Goal: Check status: Check status

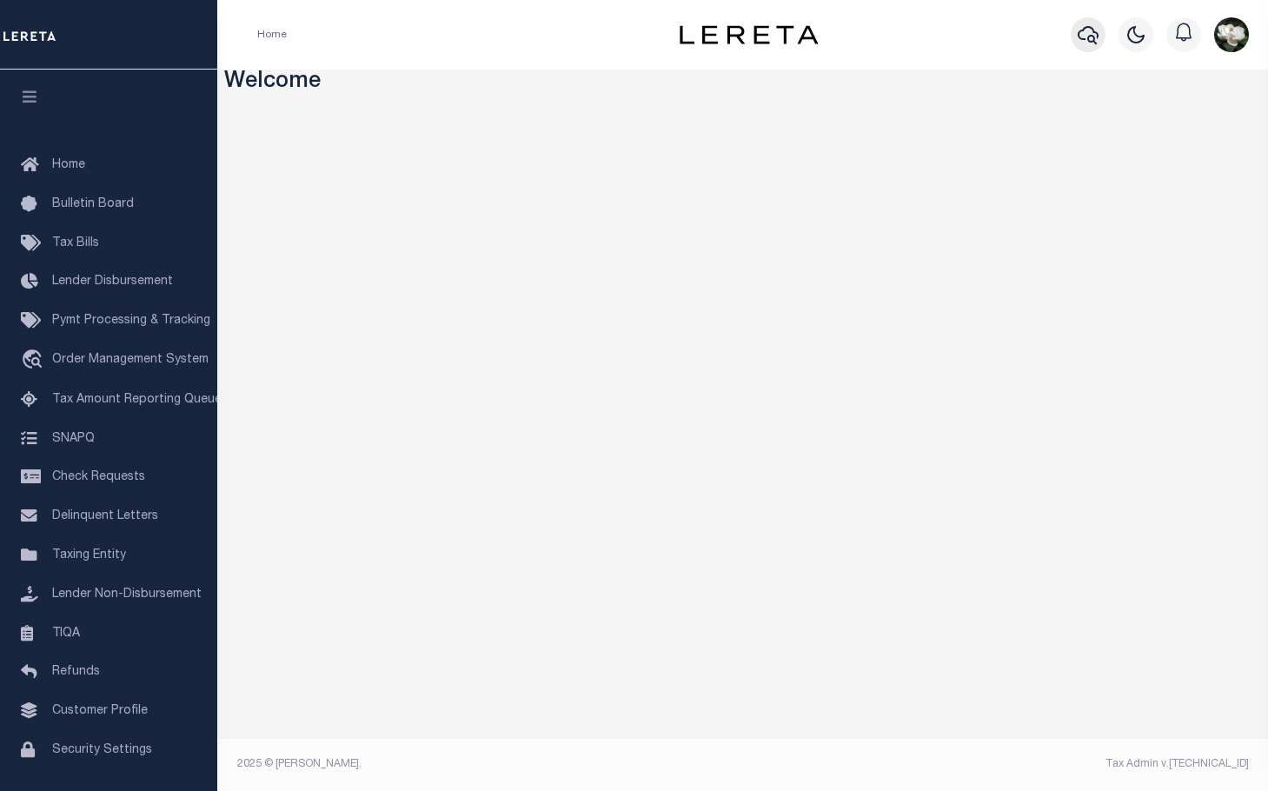
click at [1081, 37] on icon "button" at bounding box center [1088, 34] width 21 height 21
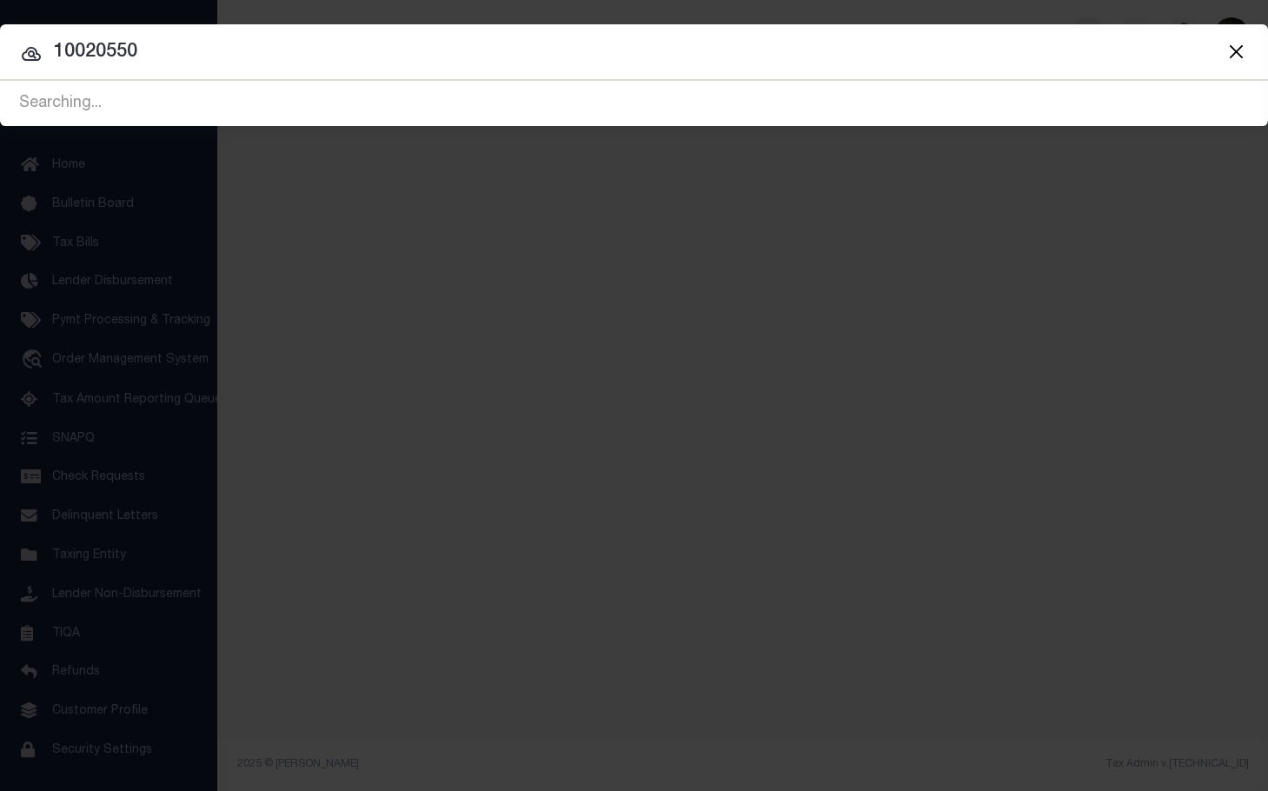
type input "10020550"
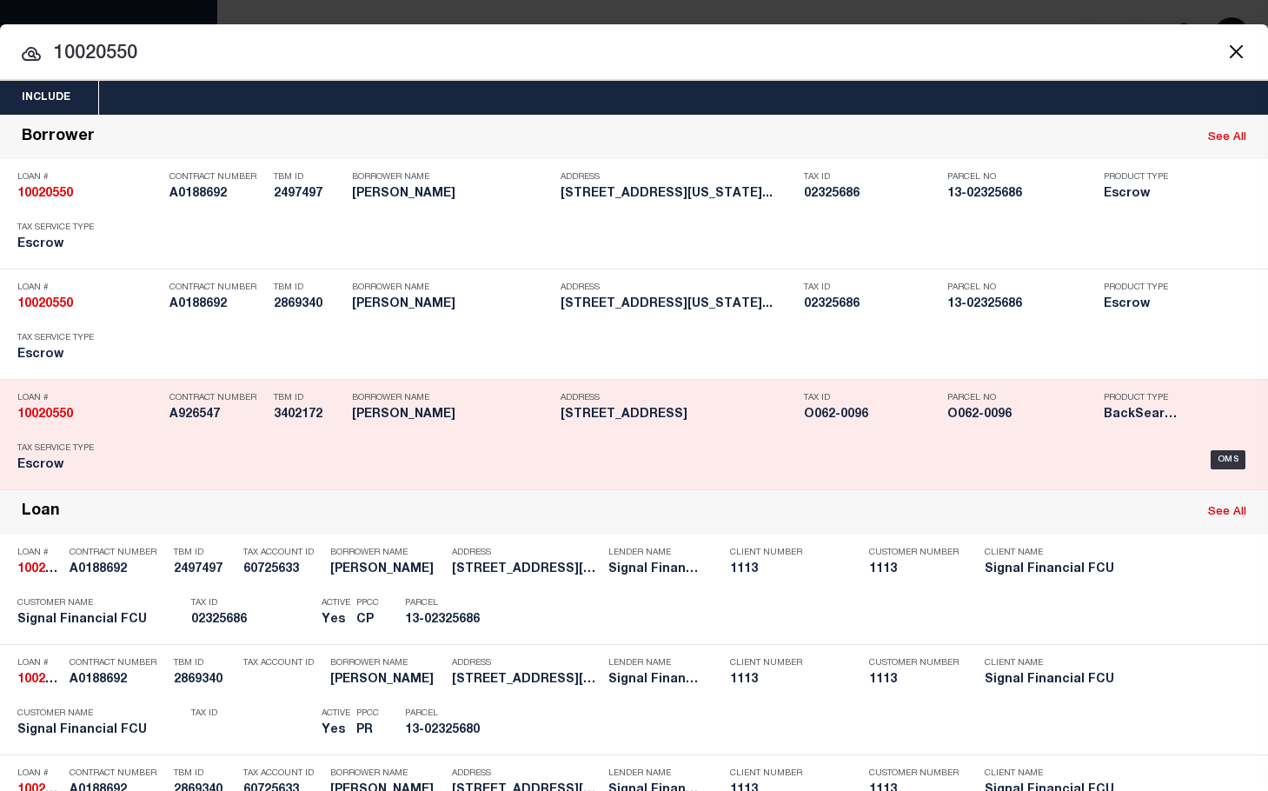
click at [611, 425] on div "Address 789 PINEWOOD DRIVE MACON, GA 31204" at bounding box center [678, 409] width 235 height 50
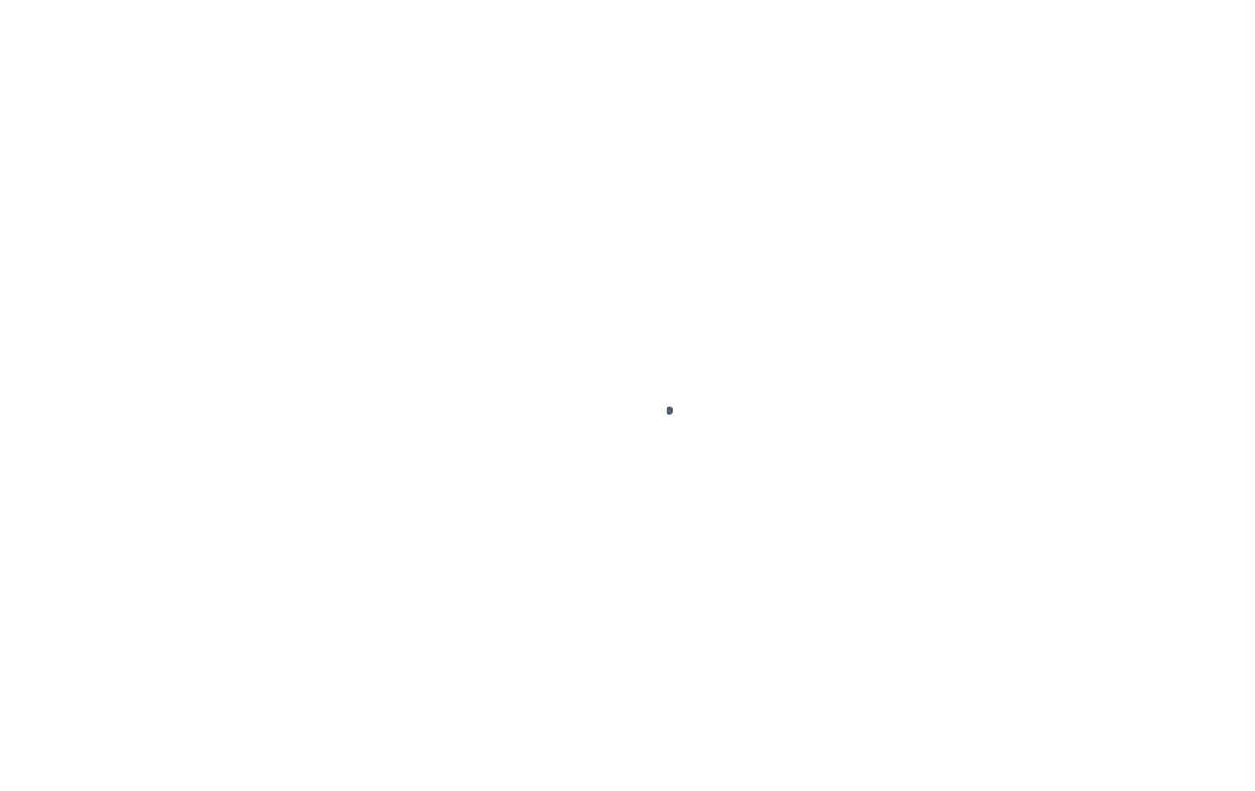
type input "10020550"
type input "[PERSON_NAME]"
select select
type input "[STREET_ADDRESS][PERSON_NAME]"
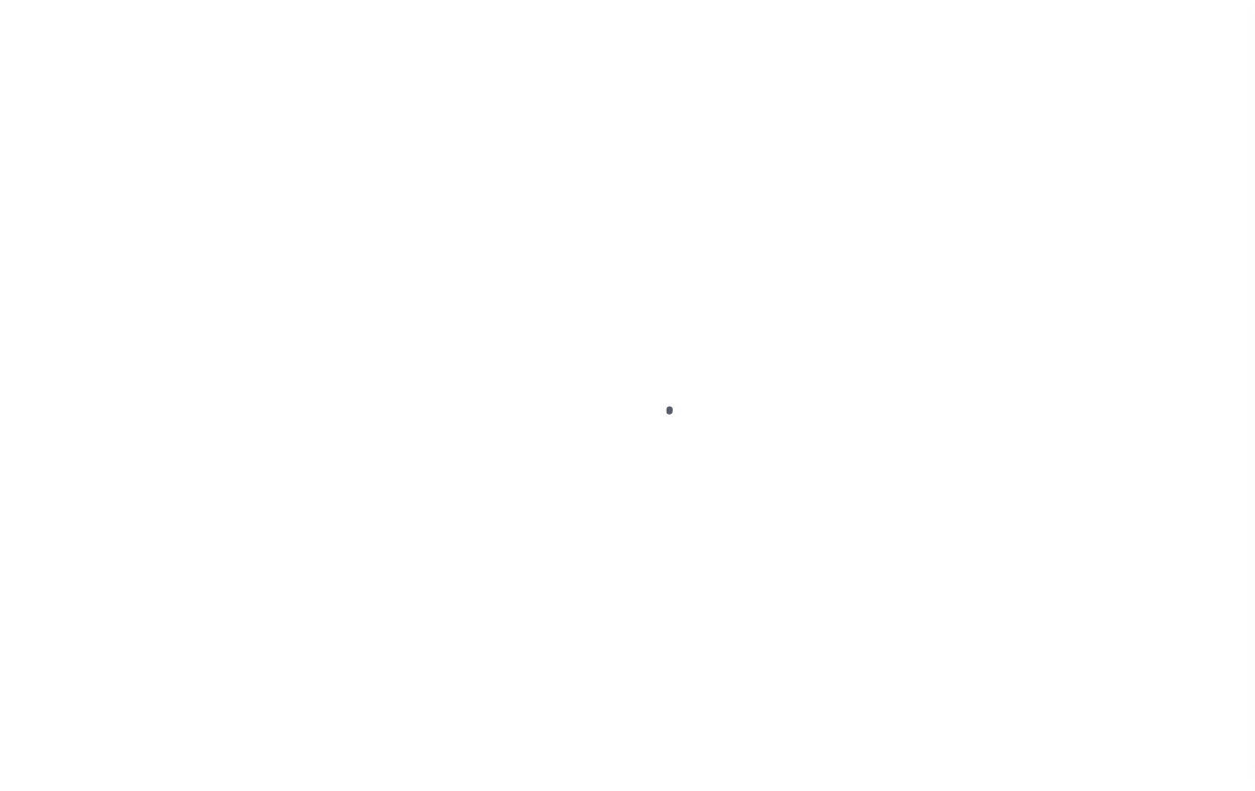
type input "ISELIN NJ 08830"
select select "10"
select select "Escrow"
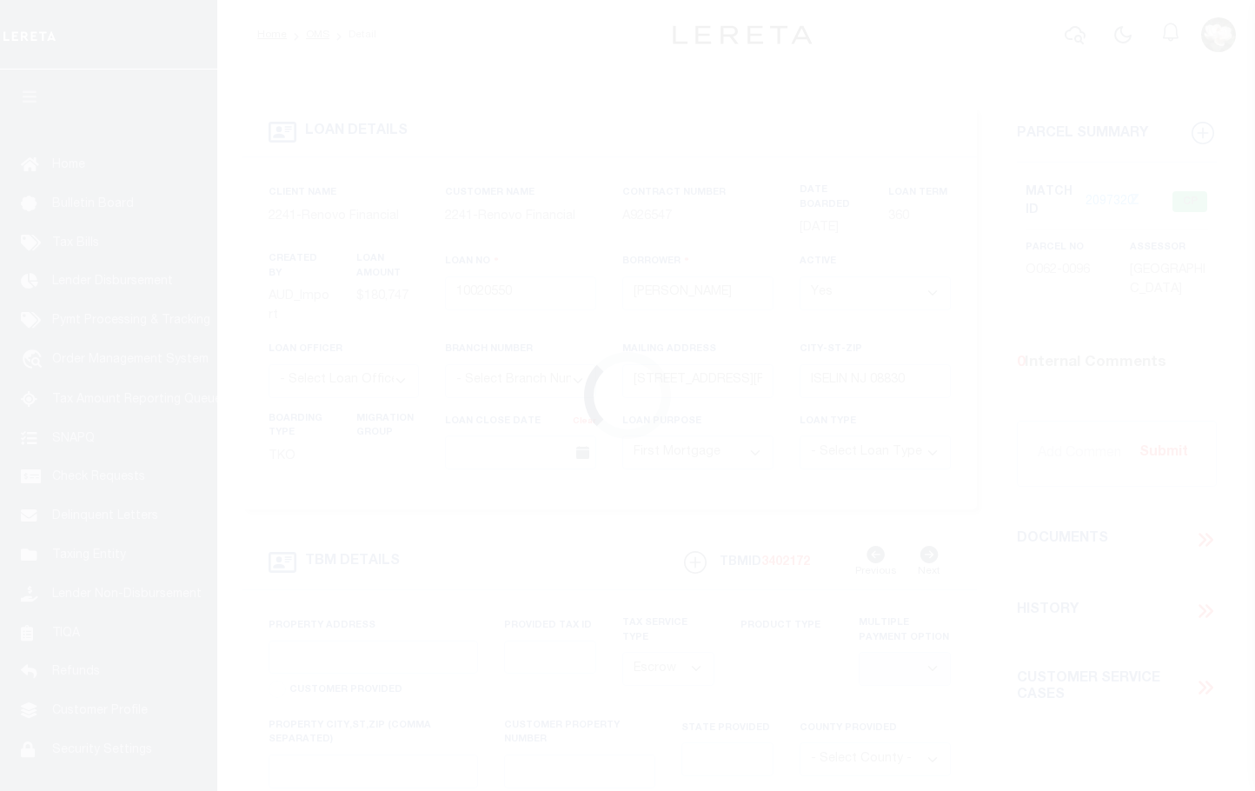
select select "25067"
type input "[STREET_ADDRESS]"
type input "O062-0096"
select select
type input "MACON, GA 31204"
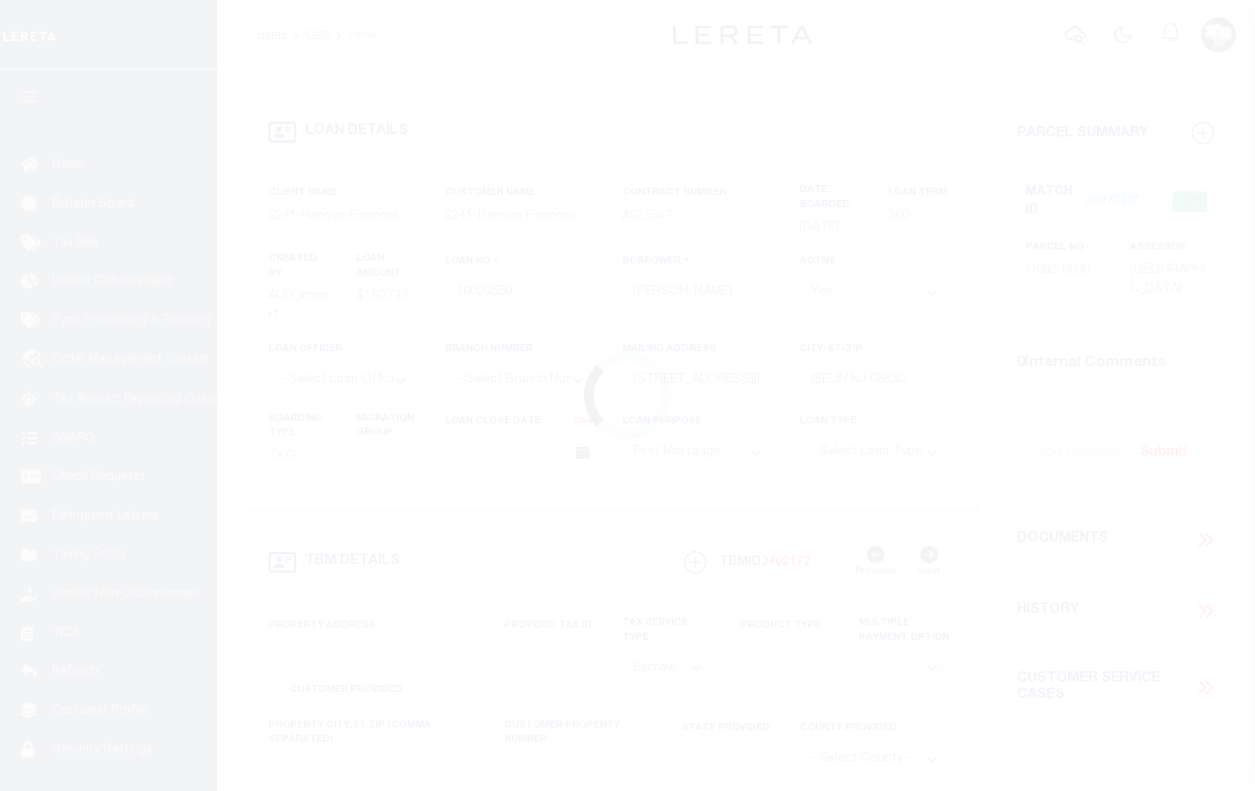
type input "a0kUS000007eD2Y"
type input "GA"
select select
type textarea "Liability Limited to Customer Provided Parcel"
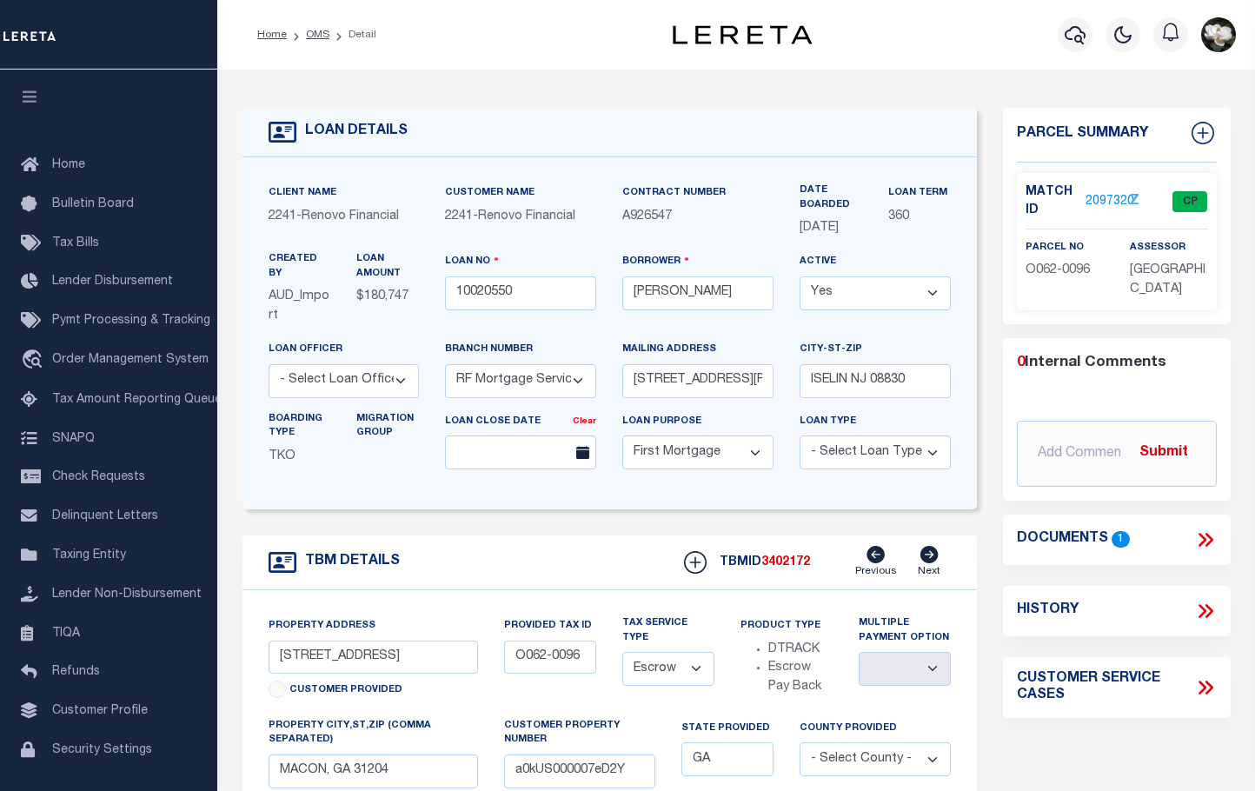
click at [1110, 202] on link "2097320" at bounding box center [1110, 202] width 49 height 18
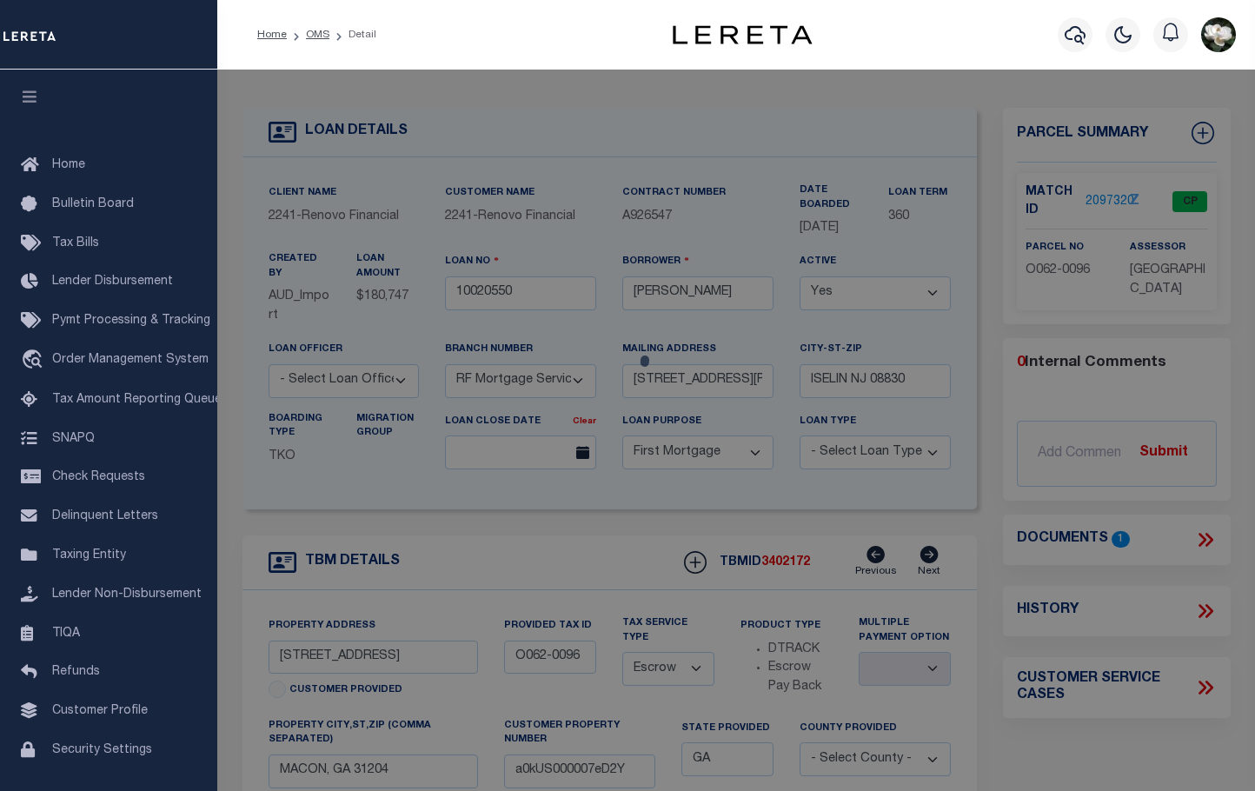
checkbox input "false"
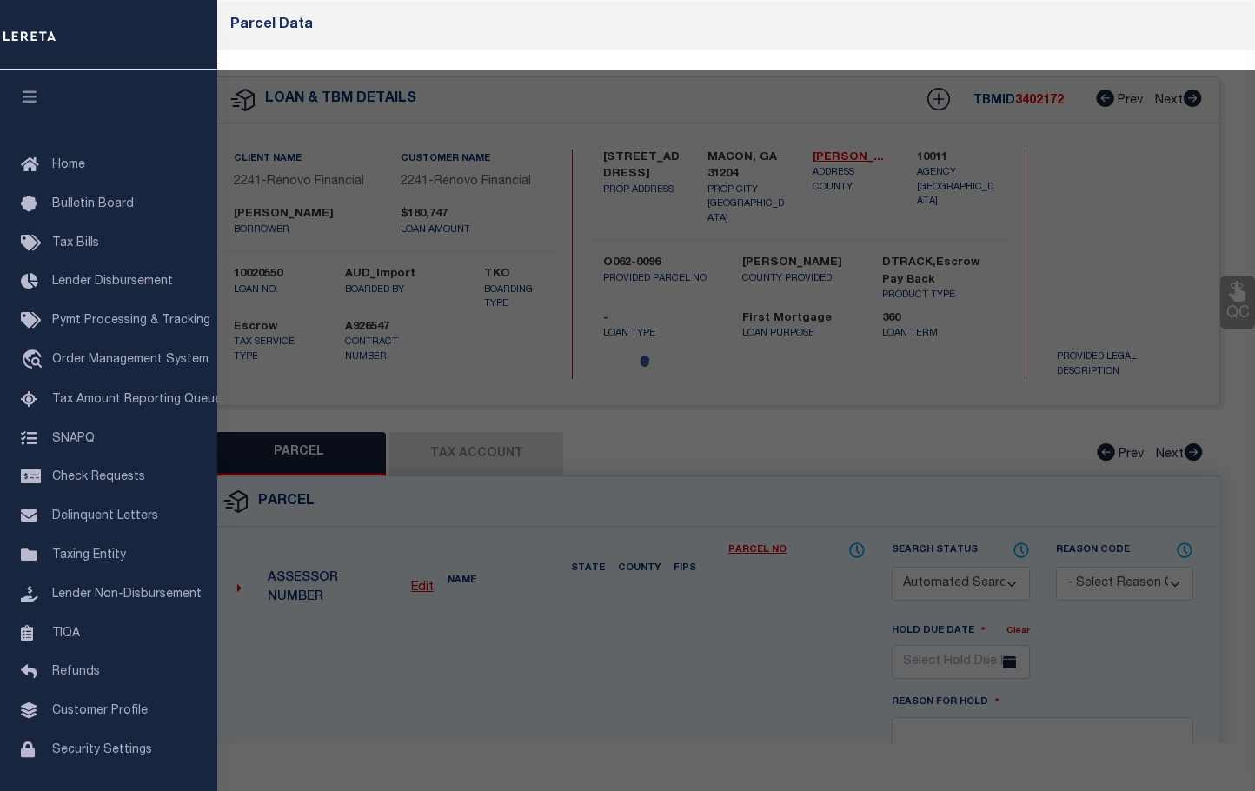
select select "CP"
type input "[PERSON_NAME]"
select select "AGW"
select select
type input "[STREET_ADDRESS]"
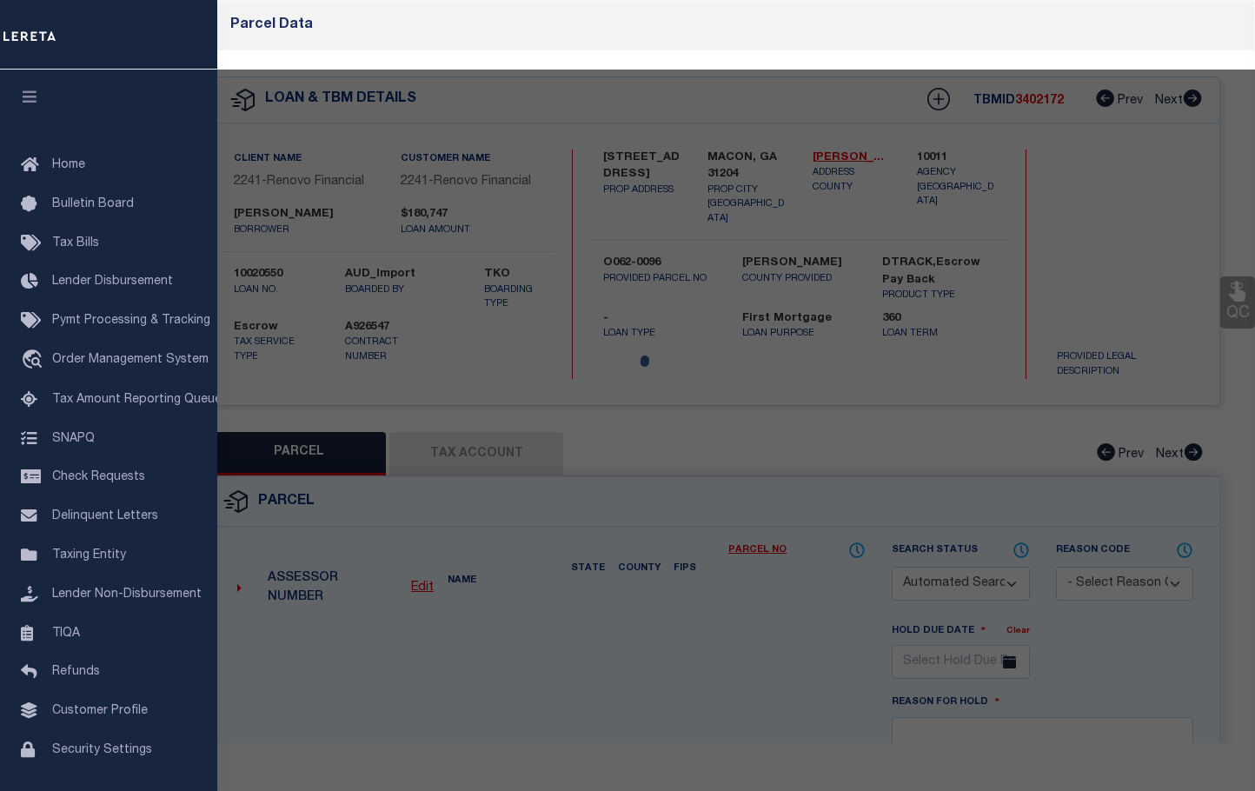
type input "MACON, GA 31204"
type textarea "Acres 0.15"
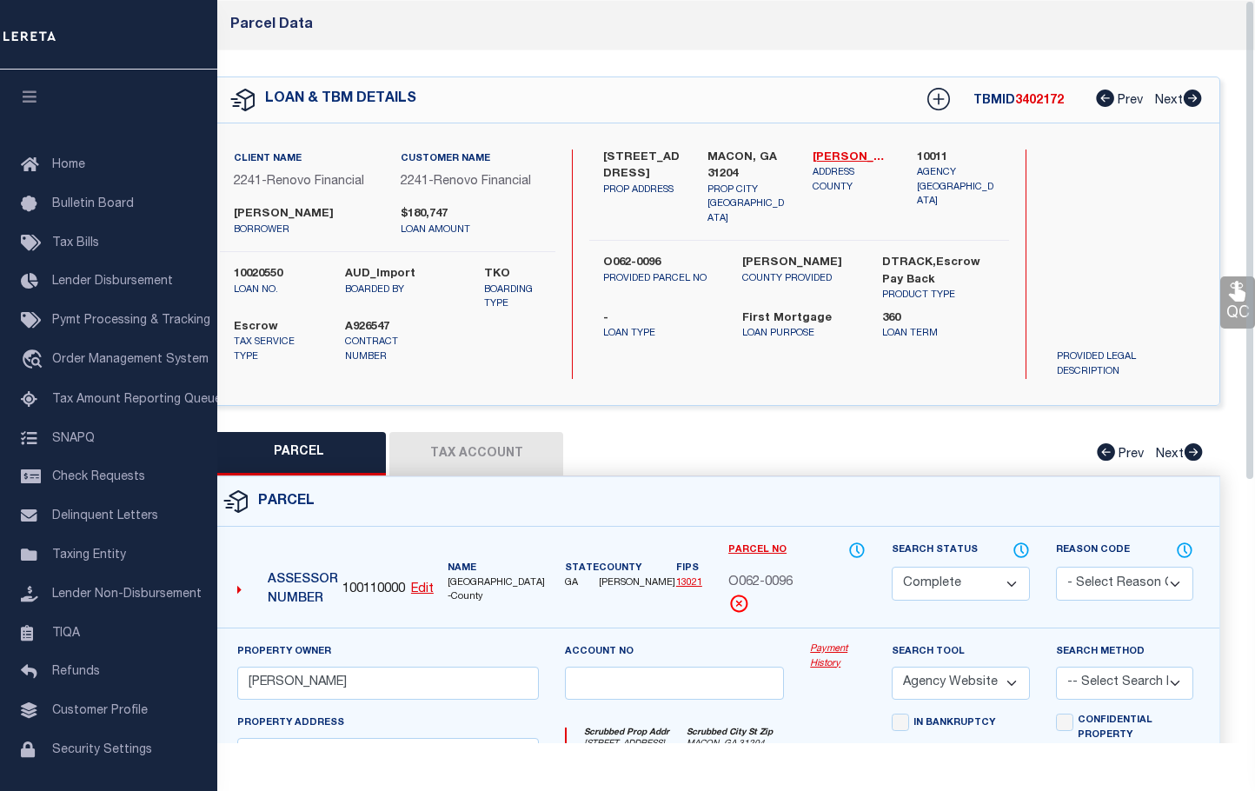
click at [822, 650] on link "Payment History" at bounding box center [838, 656] width 56 height 29
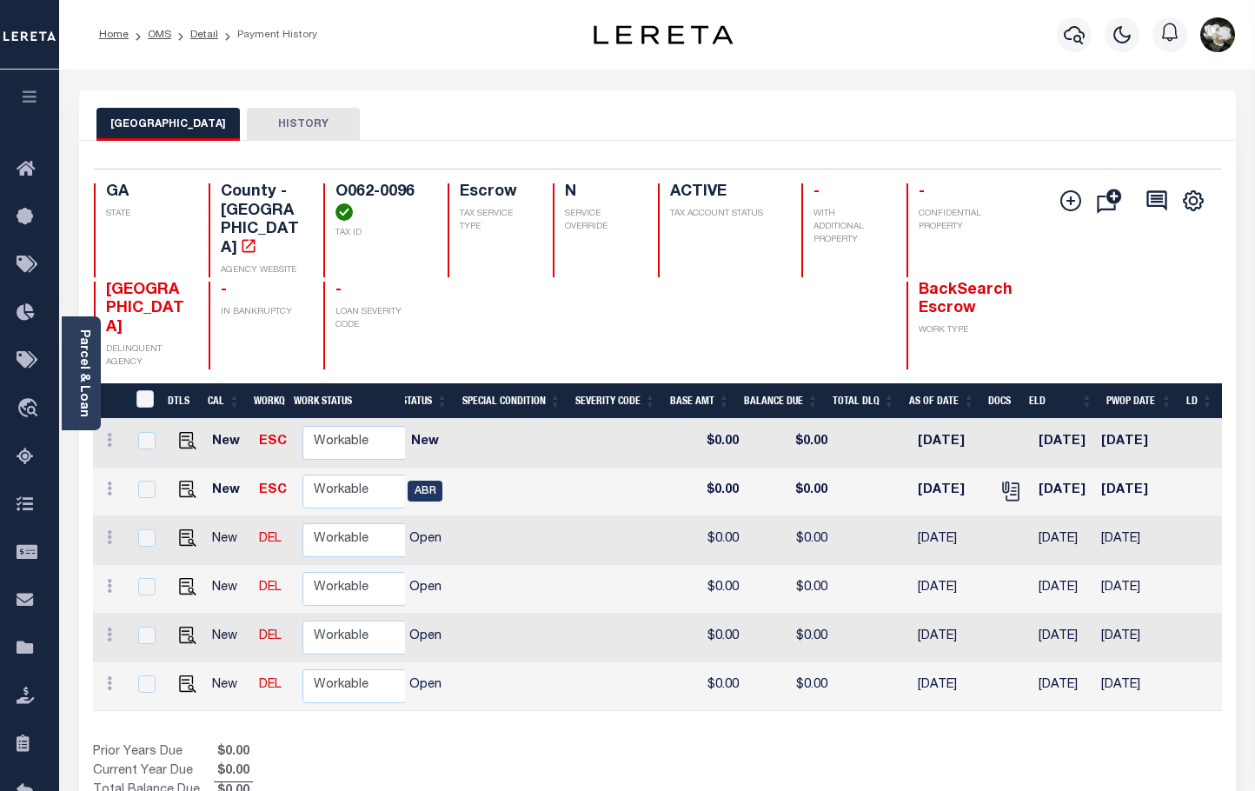
scroll to position [0, 395]
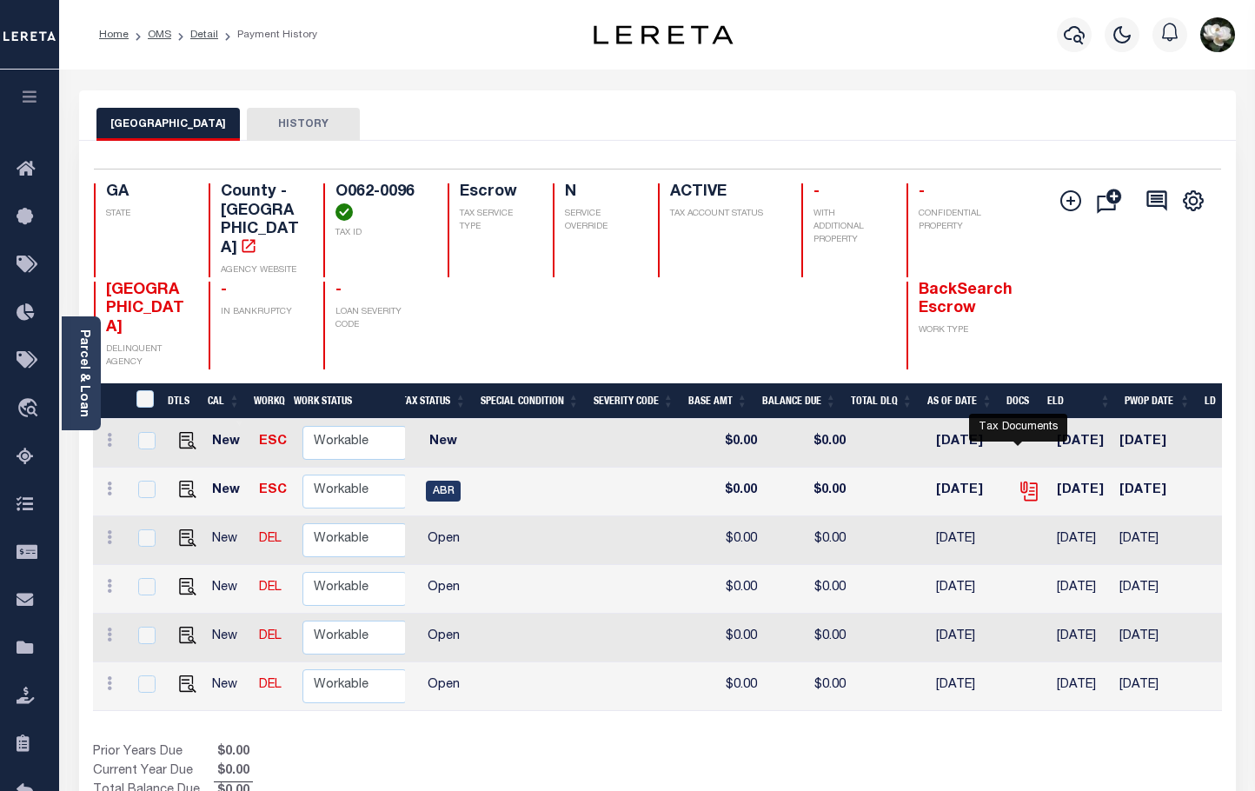
click at [1018, 480] on icon "" at bounding box center [1029, 491] width 23 height 23
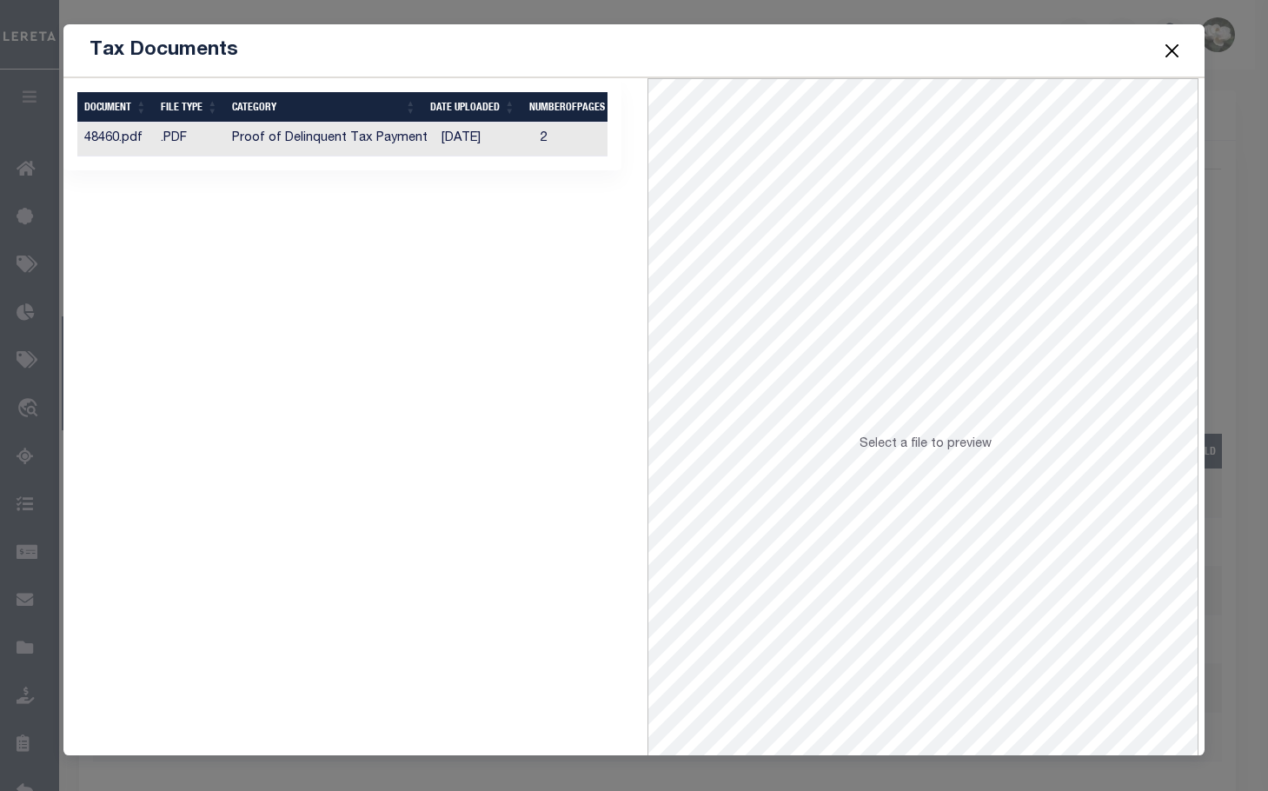
click at [1170, 48] on button "Close" at bounding box center [1172, 50] width 23 height 23
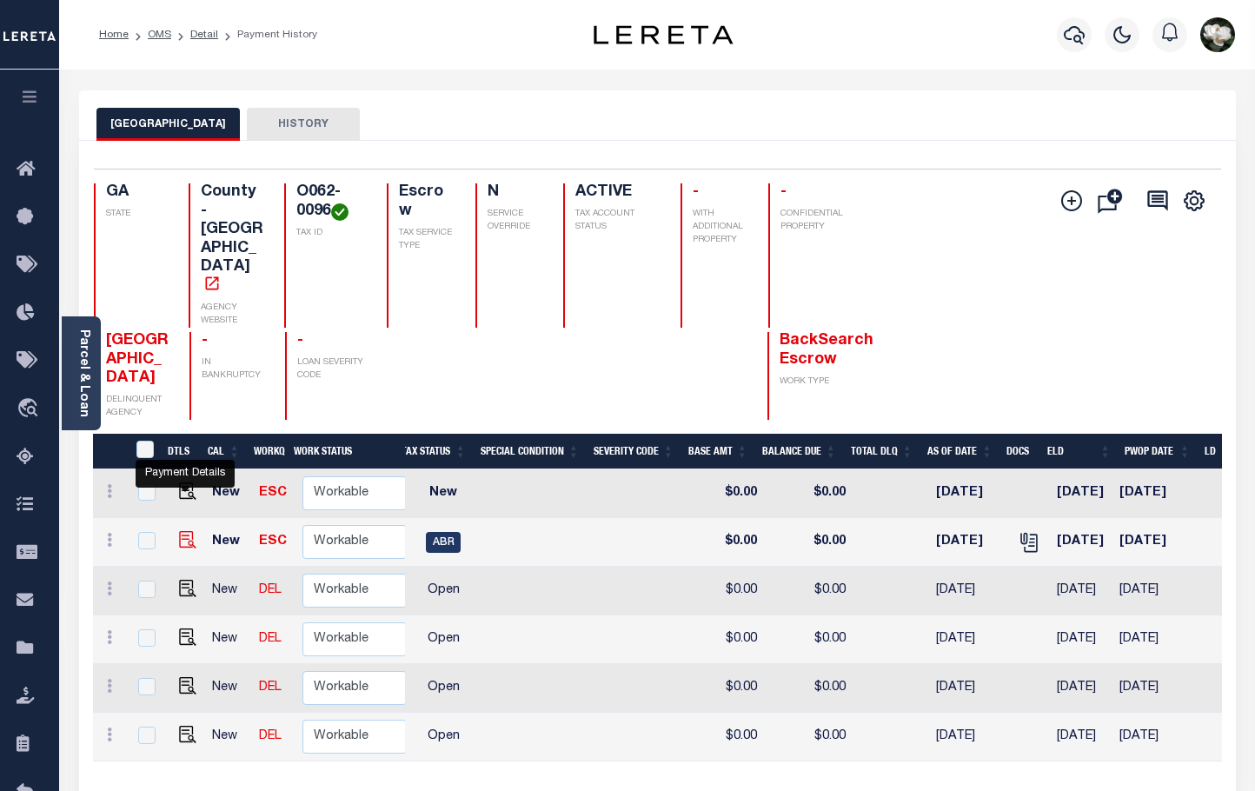
click at [186, 531] on img "" at bounding box center [187, 539] width 17 height 17
checkbox input "true"
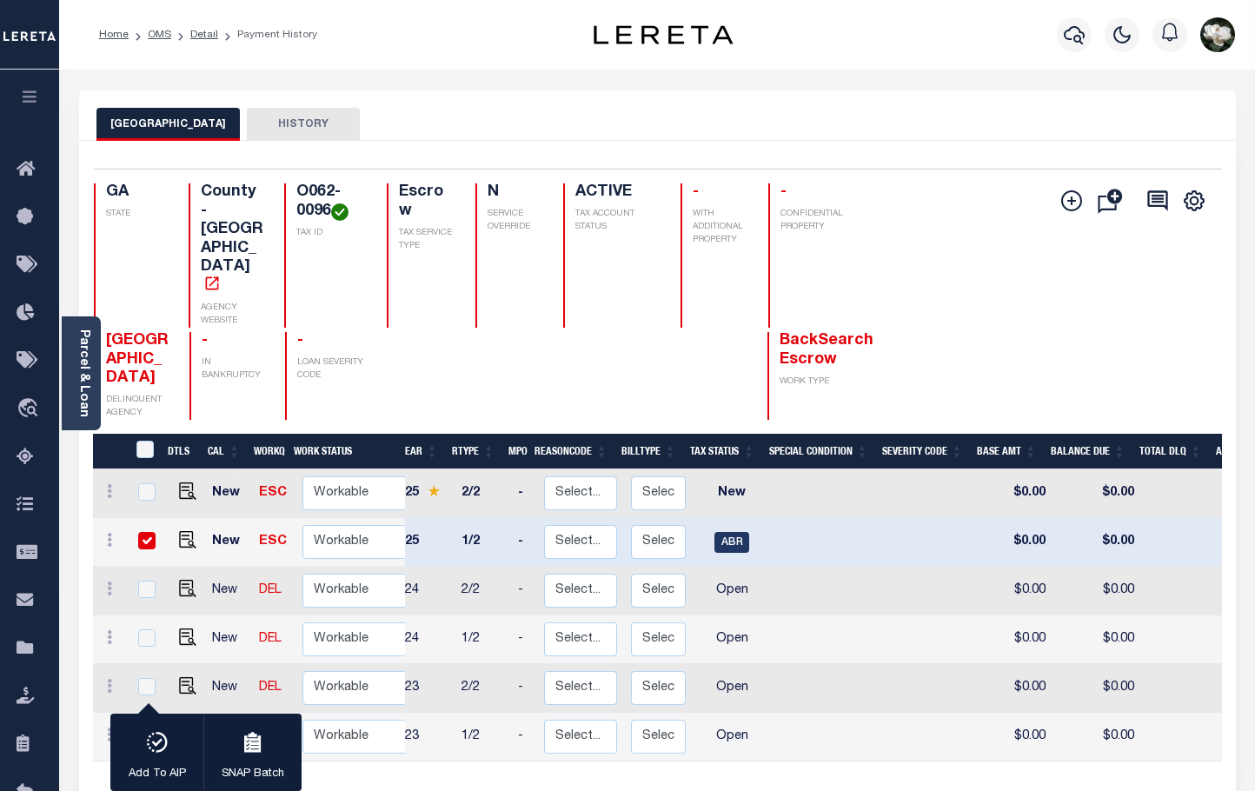
scroll to position [0, 0]
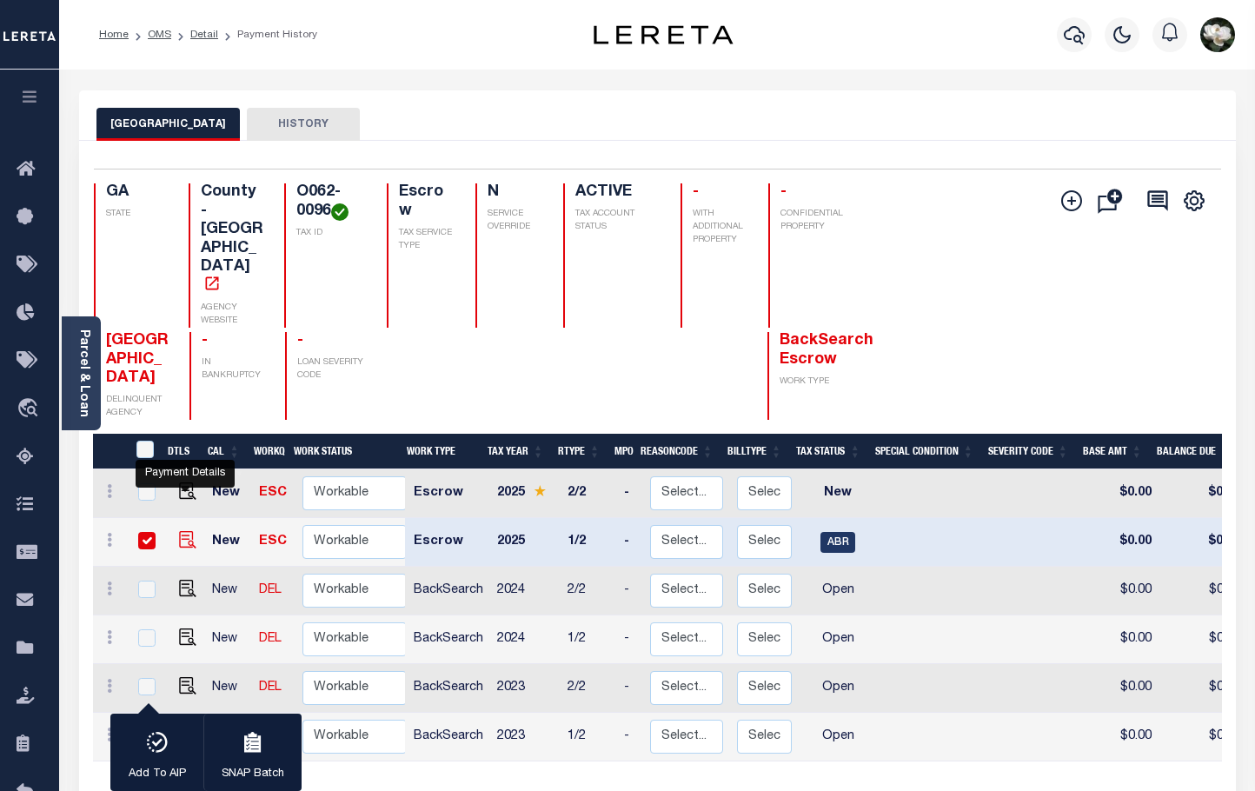
click at [184, 531] on img "" at bounding box center [187, 539] width 17 height 17
checkbox input "false"
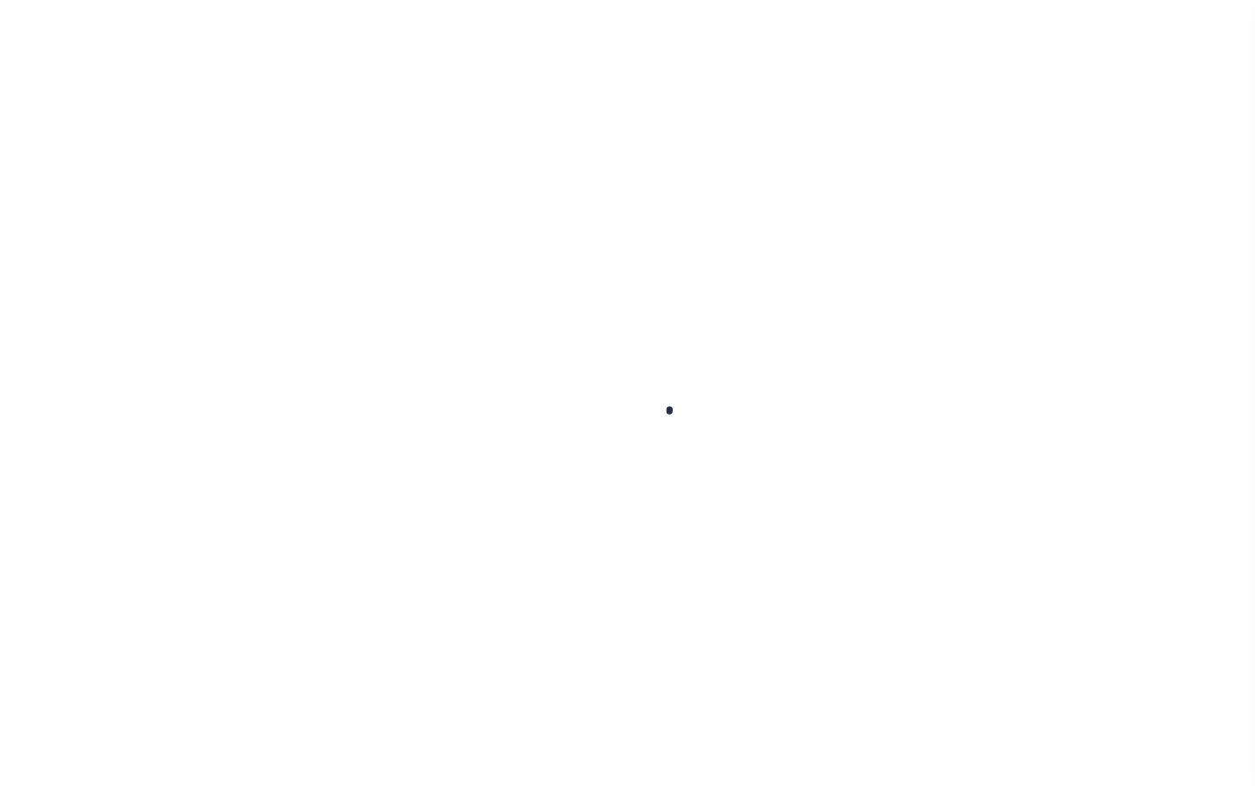
checkbox input "false"
type input "[DATE]"
select select "ABR"
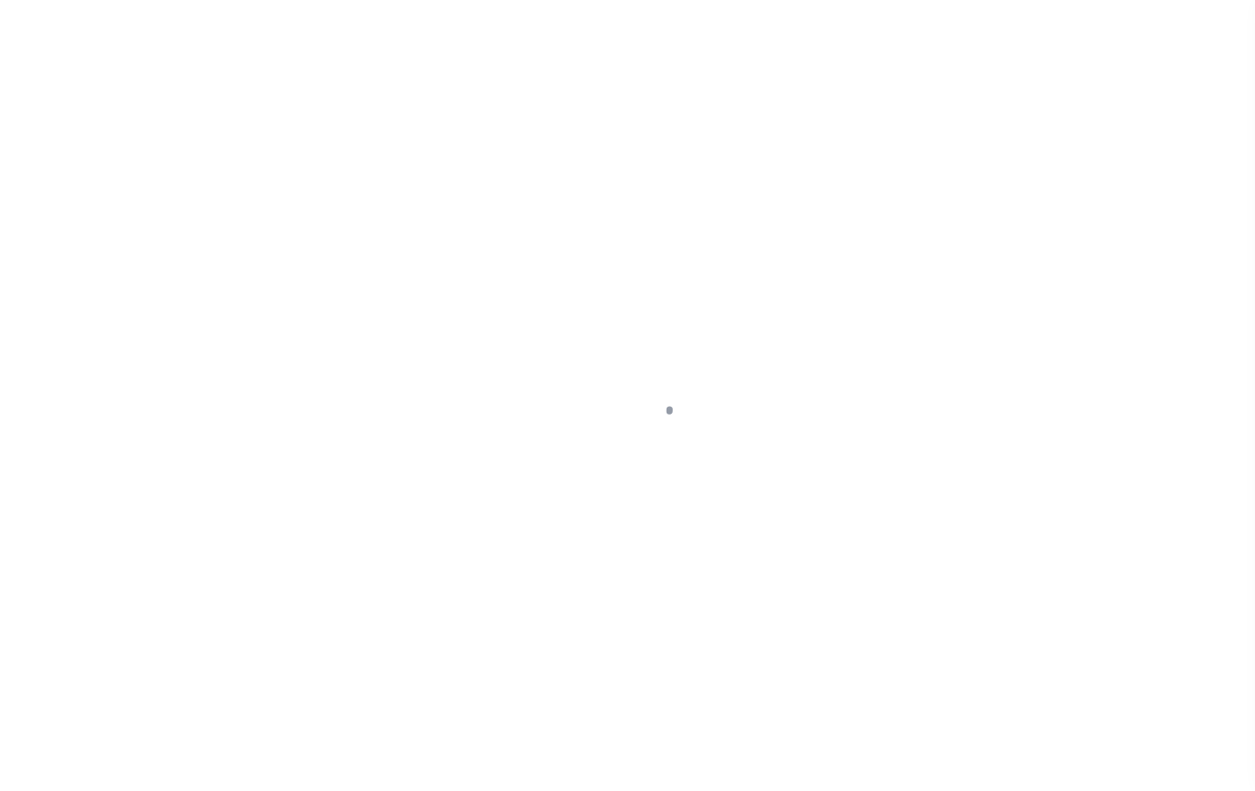
select select "ABR"
